Goal: Find contact information: Obtain details needed to contact an individual or organization

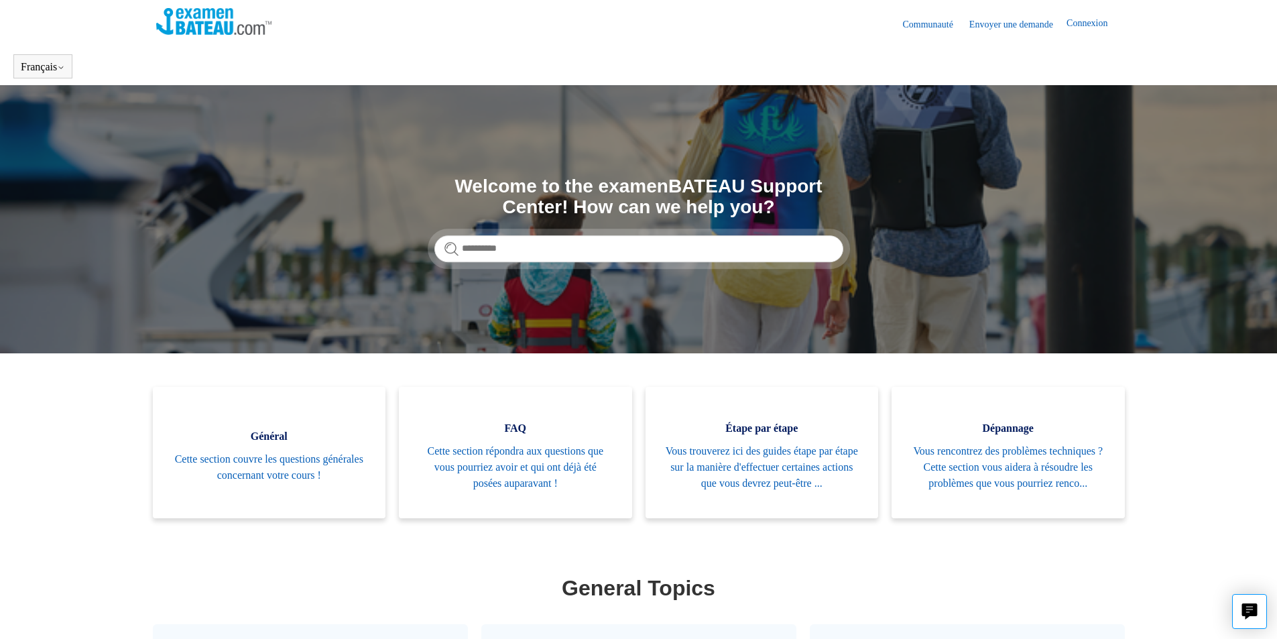
click at [992, 20] on link "Envoyer une demande" at bounding box center [1017, 24] width 97 height 14
click at [583, 249] on input "Rechercher" at bounding box center [638, 248] width 409 height 27
type input "**********"
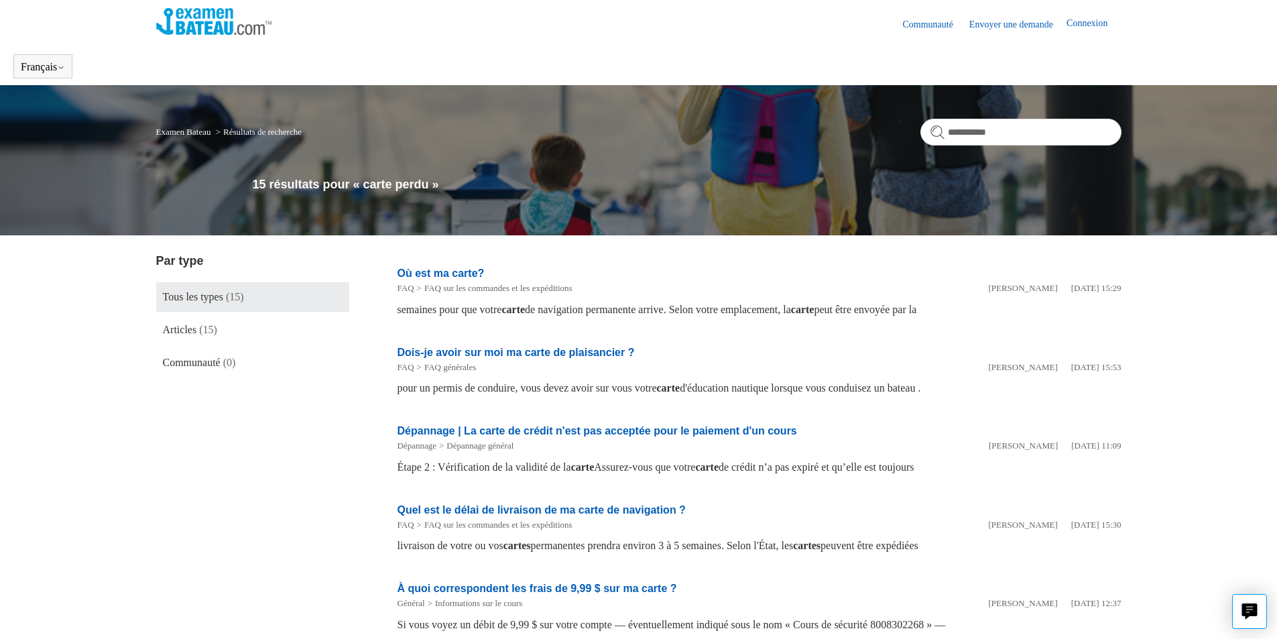
click at [422, 273] on link "Où est ma carte?" at bounding box center [441, 272] width 87 height 11
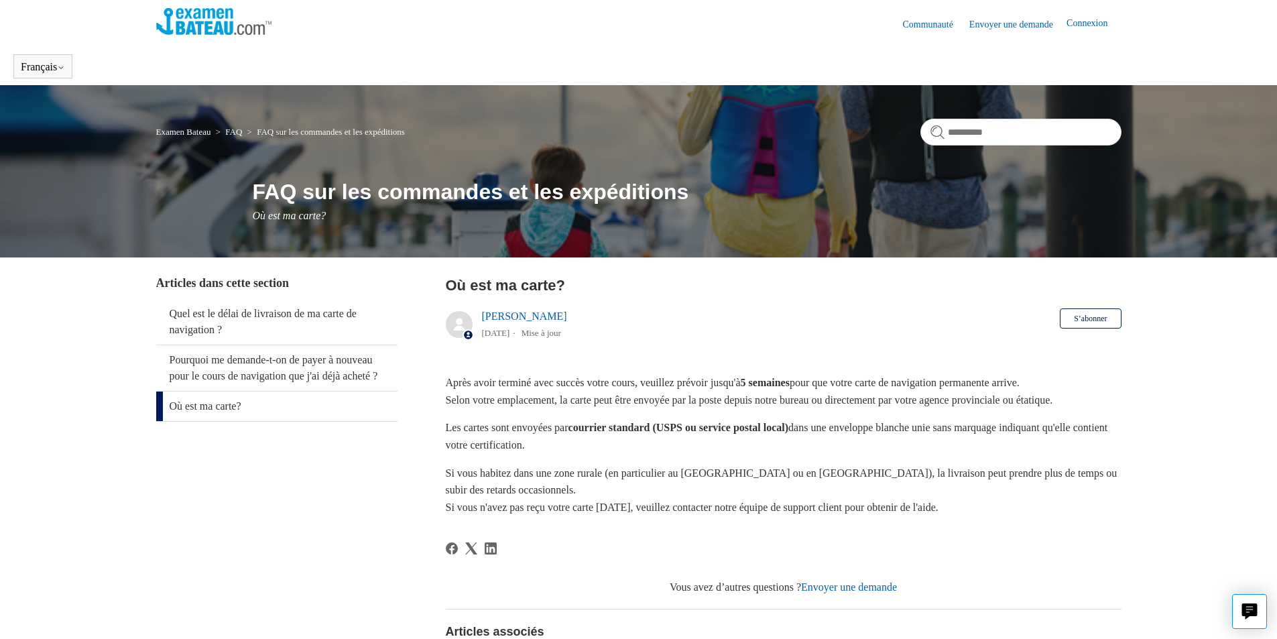
click at [1014, 22] on link "Envoyer une demande" at bounding box center [1017, 24] width 97 height 14
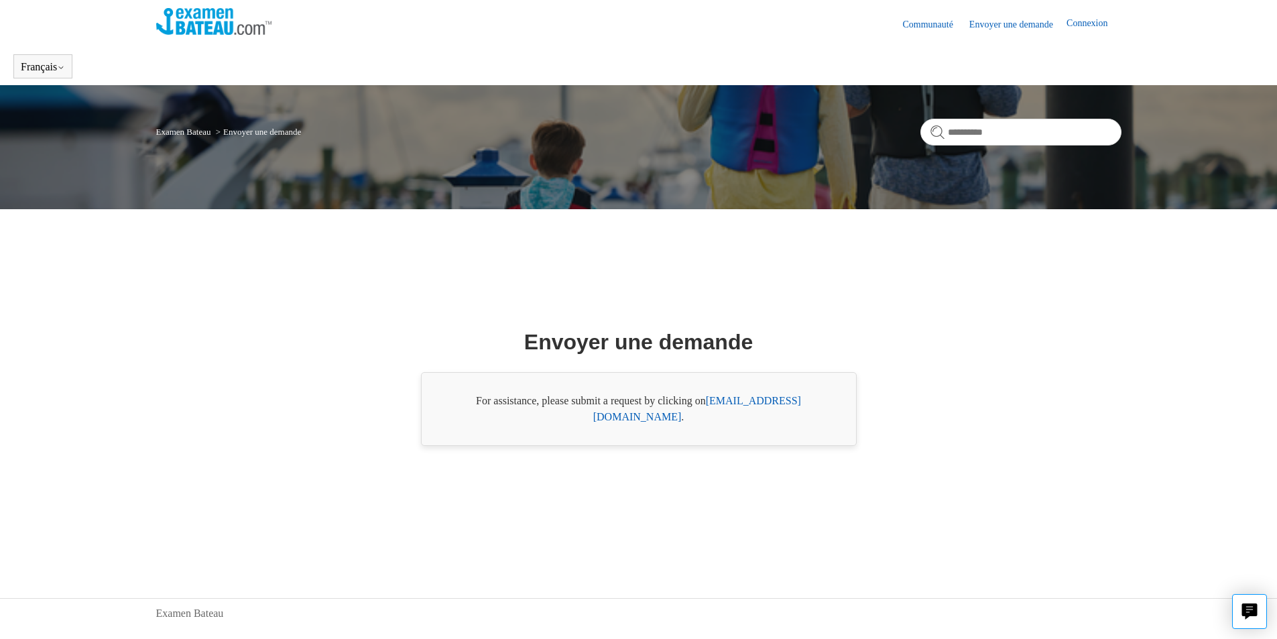
click at [762, 406] on link "[EMAIL_ADDRESS][DOMAIN_NAME]" at bounding box center [697, 408] width 208 height 27
